Goal: Register for event/course

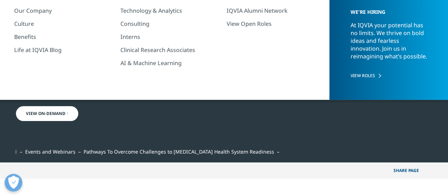
scroll to position [106, 0]
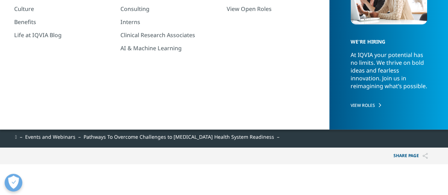
click at [52, 100] on link "View On-Demand" at bounding box center [47, 99] width 64 height 16
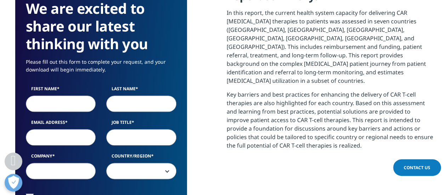
scroll to position [354, 0]
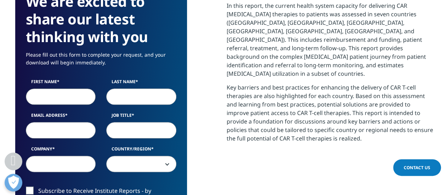
click at [40, 97] on input "First Name" at bounding box center [61, 97] width 70 height 16
type input "[PERSON_NAME]"
type input "Piscor"
type input "[EMAIL_ADDRESS][DOMAIN_NAME]"
select select "[GEOGRAPHIC_DATA]"
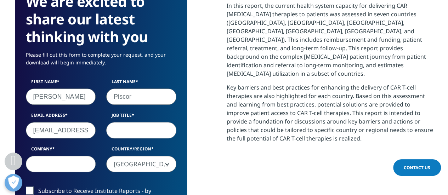
click at [83, 131] on input "[EMAIL_ADDRESS][DOMAIN_NAME]" at bounding box center [61, 130] width 70 height 16
drag, startPoint x: 90, startPoint y: 129, endPoint x: 23, endPoint y: 118, distance: 67.6
click at [23, 118] on div "Email Address [EMAIL_ADDRESS][DOMAIN_NAME]" at bounding box center [61, 125] width 81 height 26
click at [59, 129] on input "[EMAIL_ADDRESS][DOMAIN_NAME]" at bounding box center [61, 130] width 70 height 16
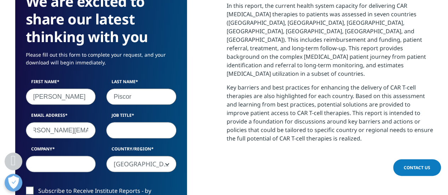
scroll to position [0, 17]
type input "[PERSON_NAME][EMAIL_ADDRESS][DOMAIN_NAME]"
click at [120, 128] on input "Job Title" at bounding box center [141, 130] width 70 height 16
type input "C&TC Manager"
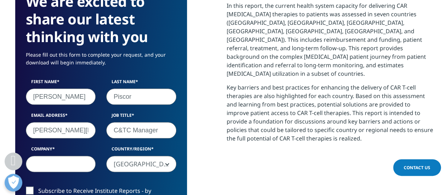
click at [64, 162] on input "Company" at bounding box center [61, 164] width 70 height 16
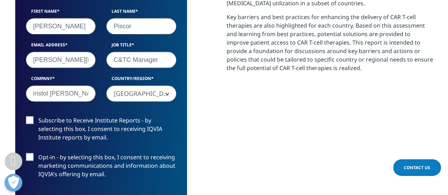
scroll to position [425, 0]
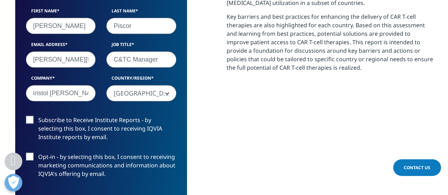
type input "Bristol [PERSON_NAME] Squibb"
click at [32, 116] on label "Subscribe to Receive Institute Reports - by selecting this box, I consent to re…" at bounding box center [101, 130] width 150 height 29
click at [38, 116] on input "Subscribe to Receive Institute Reports - by selecting this box, I consent to re…" at bounding box center [38, 116] width 0 height 0
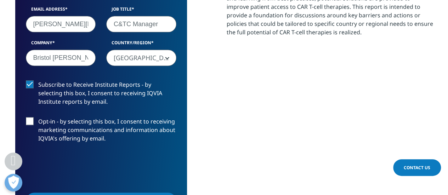
click at [26, 121] on label "Opt-in - by selecting this box, I consent to receiving marketing communications…" at bounding box center [101, 131] width 150 height 29
click at [38, 117] on input "Opt-in - by selecting this box, I consent to receiving marketing communications…" at bounding box center [38, 117] width 0 height 0
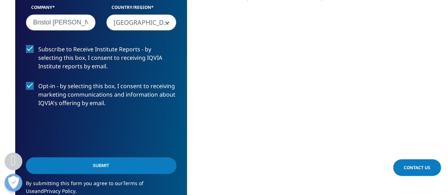
click at [99, 166] on input "Submit" at bounding box center [101, 165] width 150 height 17
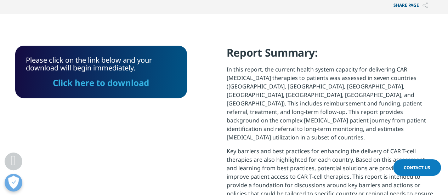
scroll to position [276, 0]
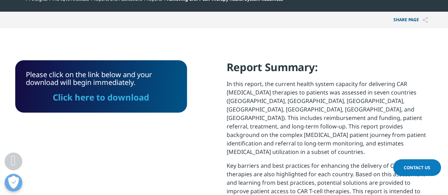
click at [97, 97] on link "Click here to download" at bounding box center [101, 97] width 96 height 12
